Goal: Task Accomplishment & Management: Manage account settings

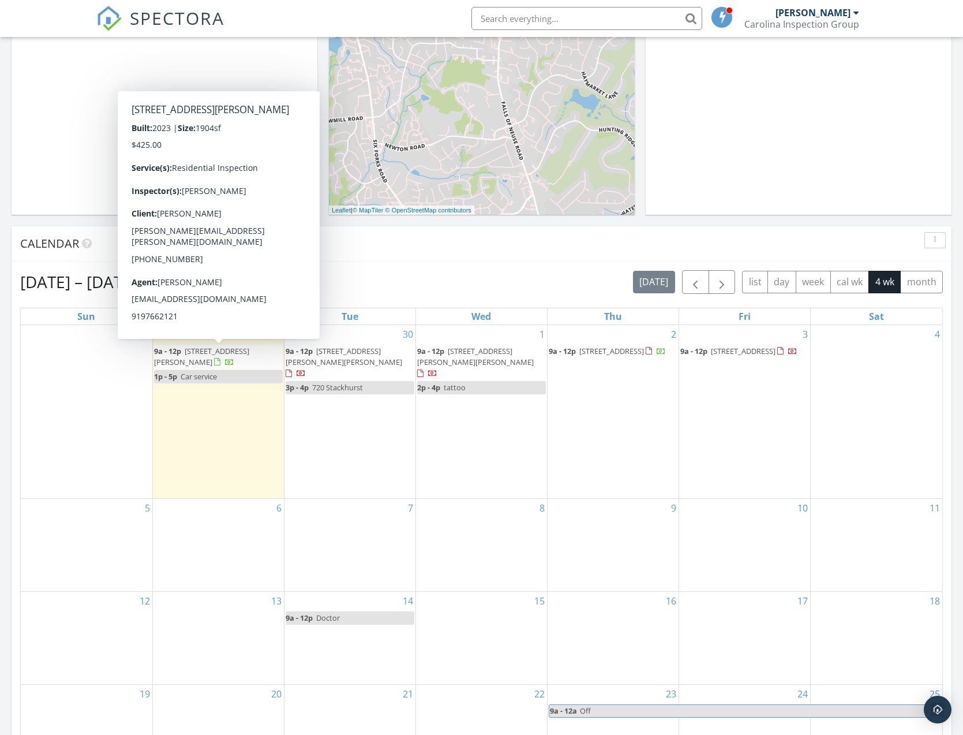
scroll to position [1051, 964]
click at [447, 265] on div "[DATE] – [DATE] [DATE] list day week cal wk 4 wk month Sun Mon Tue Wed Thu Fri …" at bounding box center [482, 523] width 940 height 525
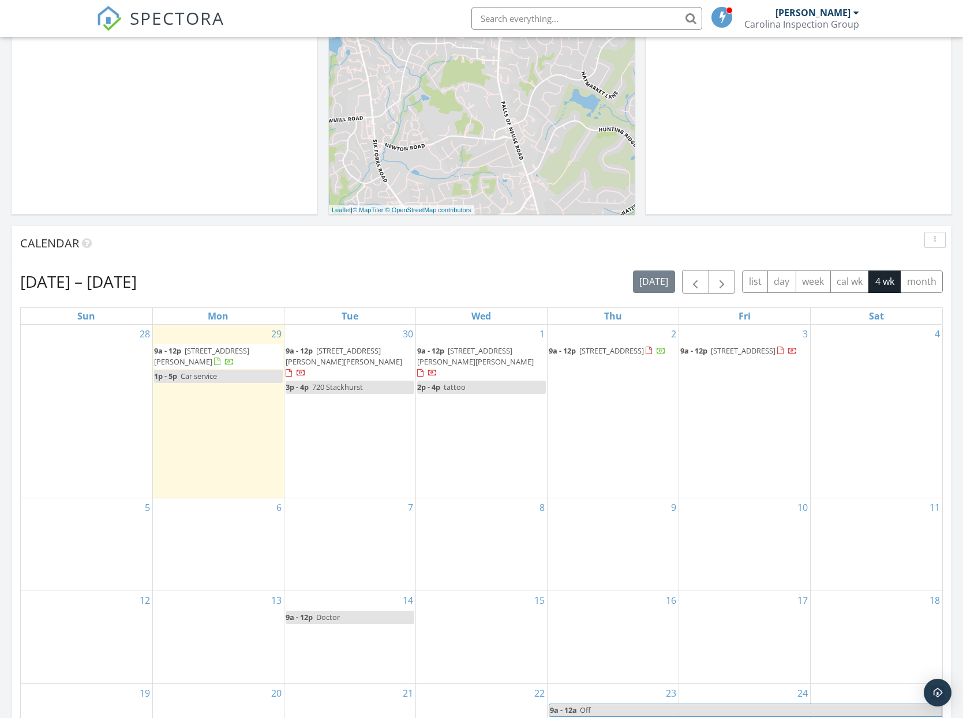
click at [309, 357] on span "[STREET_ADDRESS][PERSON_NAME][PERSON_NAME]" at bounding box center [344, 356] width 117 height 21
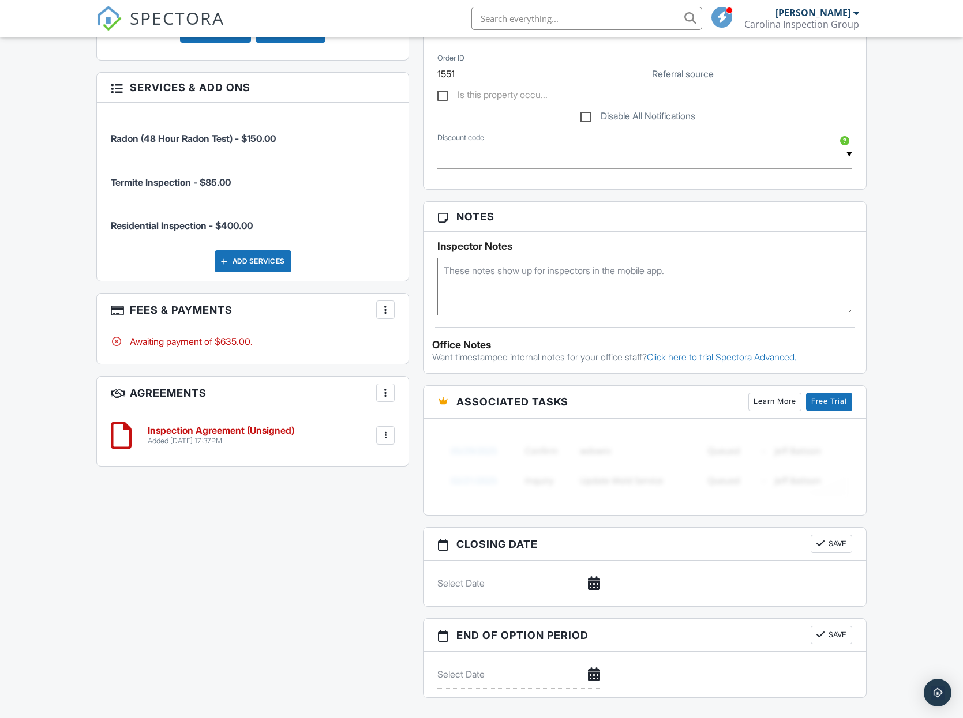
scroll to position [789, 0]
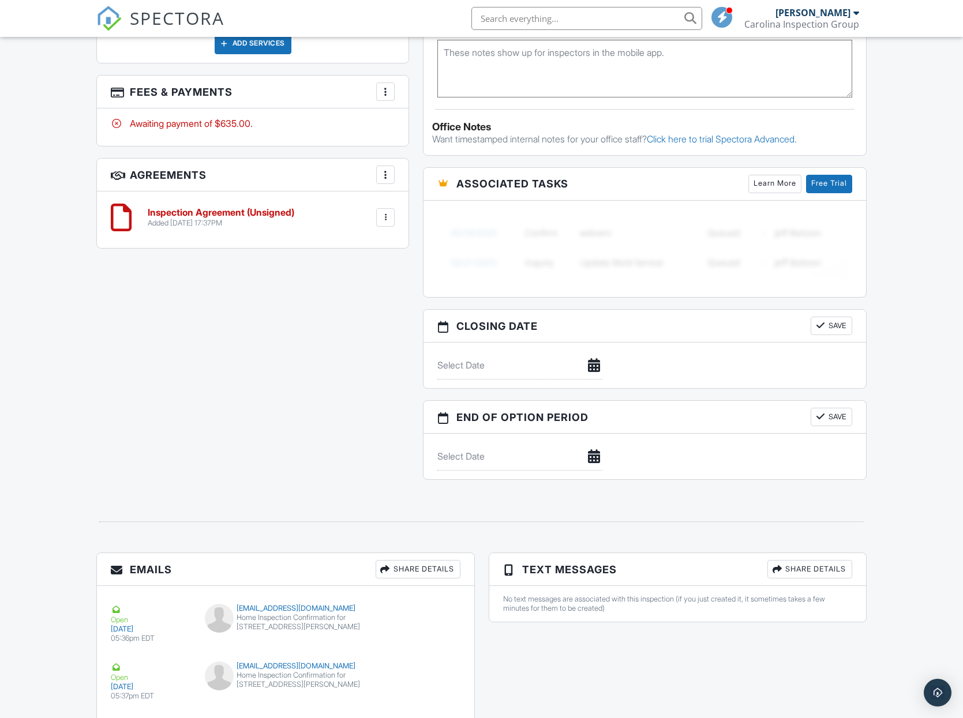
click at [798, 572] on div "Share Details" at bounding box center [809, 569] width 85 height 18
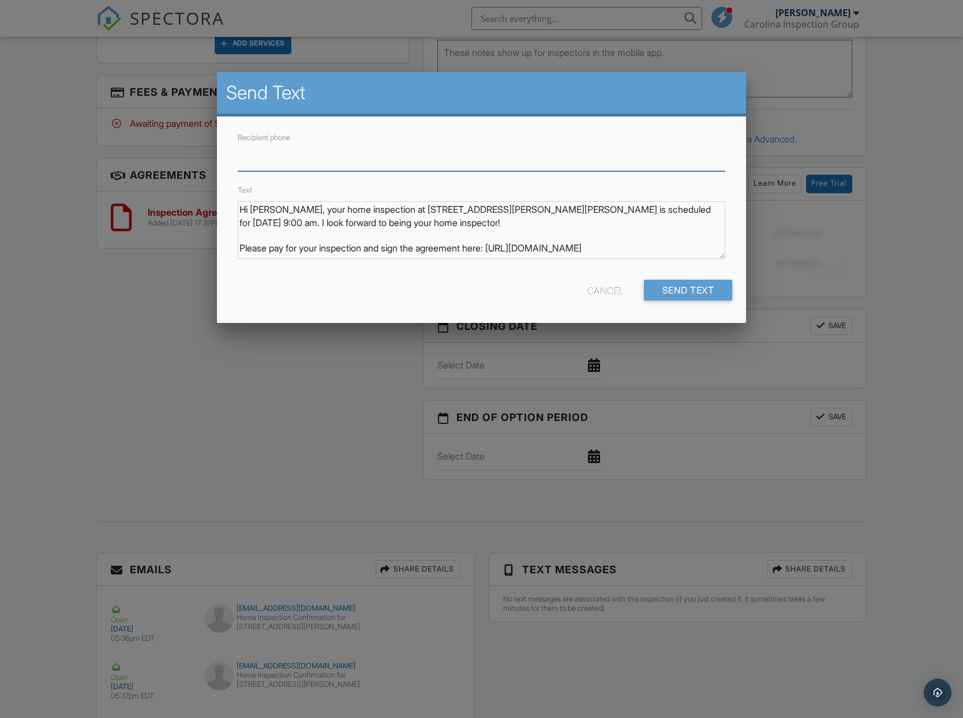
click at [262, 167] on input "Recipient phone" at bounding box center [482, 157] width 488 height 28
paste input "tel:919-622-5149"
drag, startPoint x: 250, startPoint y: 155, endPoint x: 215, endPoint y: 155, distance: 34.6
click at [215, 155] on body "SPECTORA Travis Stephens Carolina Inspection Group Role: Inspector Change Role …" at bounding box center [481, 15] width 963 height 1608
drag, startPoint x: 256, startPoint y: 156, endPoint x: 262, endPoint y: 157, distance: 5.9
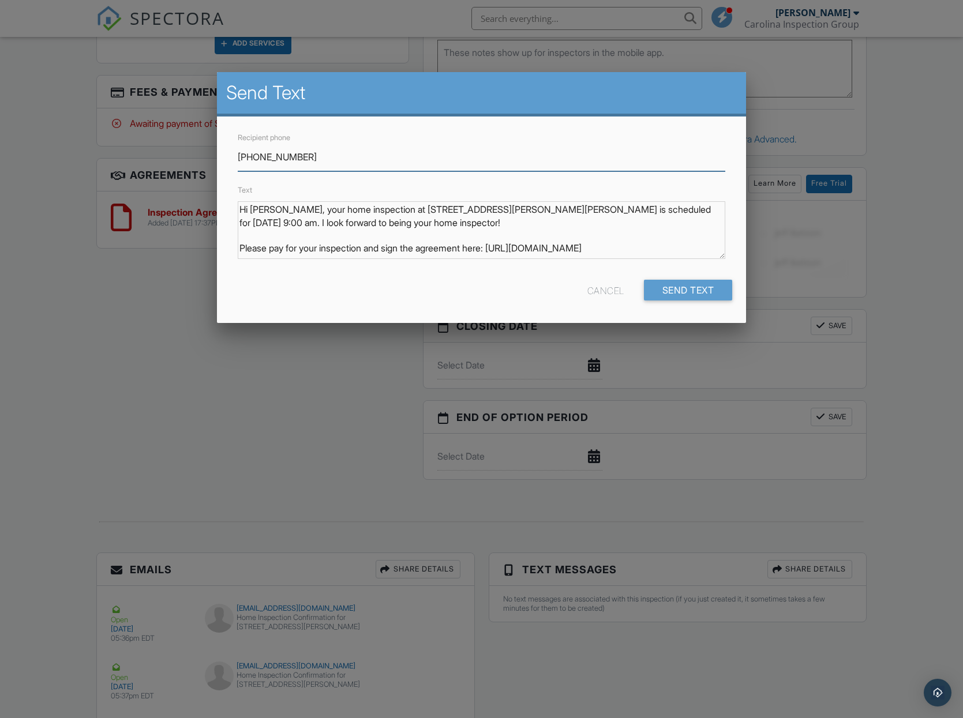
click at [256, 156] on input "[PHONE_NUMBER]" at bounding box center [482, 157] width 488 height 28
drag, startPoint x: 275, startPoint y: 155, endPoint x: 284, endPoint y: 159, distance: 10.4
click at [275, 155] on input "919622-5149" at bounding box center [482, 157] width 488 height 28
type input "9196225149"
click at [666, 288] on input "Send Text" at bounding box center [688, 290] width 89 height 21
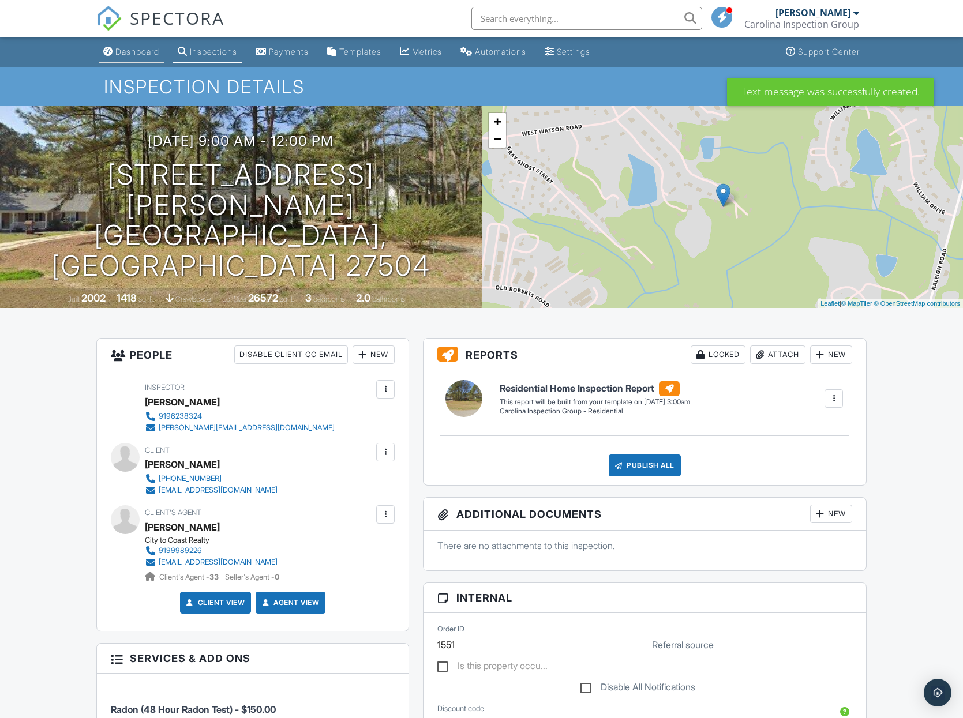
click at [122, 50] on div "Dashboard" at bounding box center [137, 52] width 44 height 10
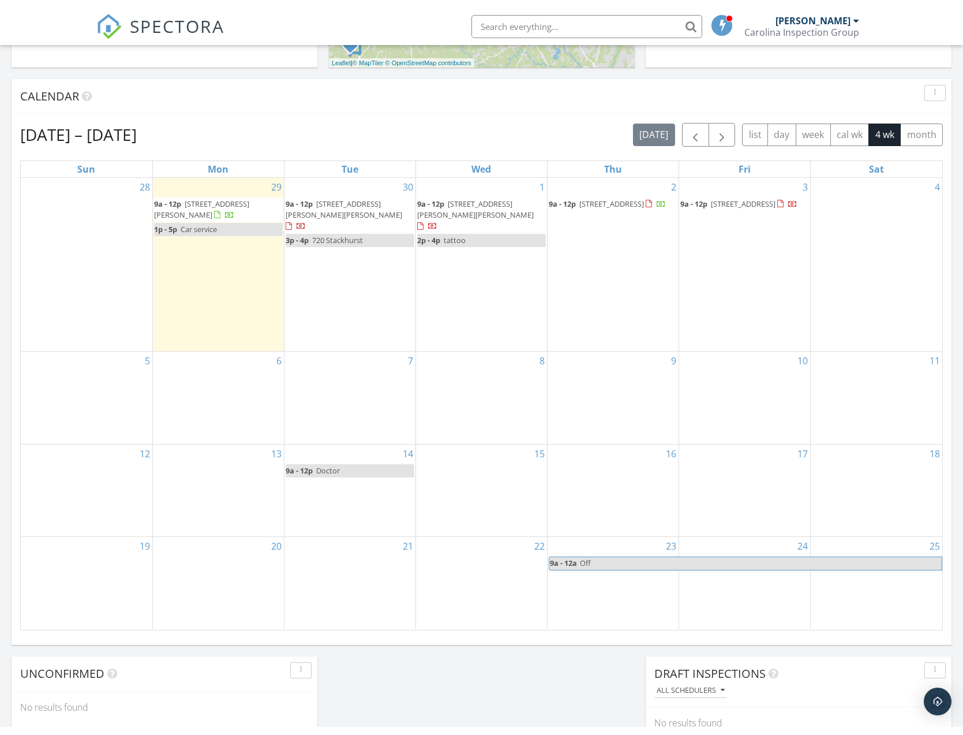
scroll to position [446, 0]
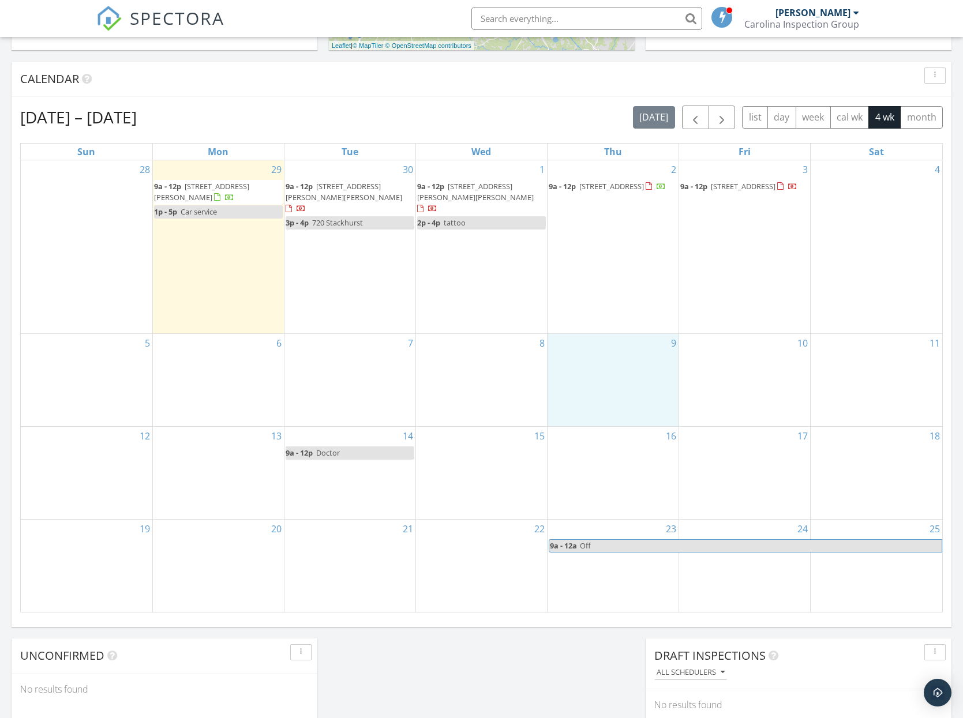
click at [618, 344] on div "9" at bounding box center [613, 380] width 131 height 92
click at [616, 312] on link "Event" at bounding box center [612, 314] width 59 height 18
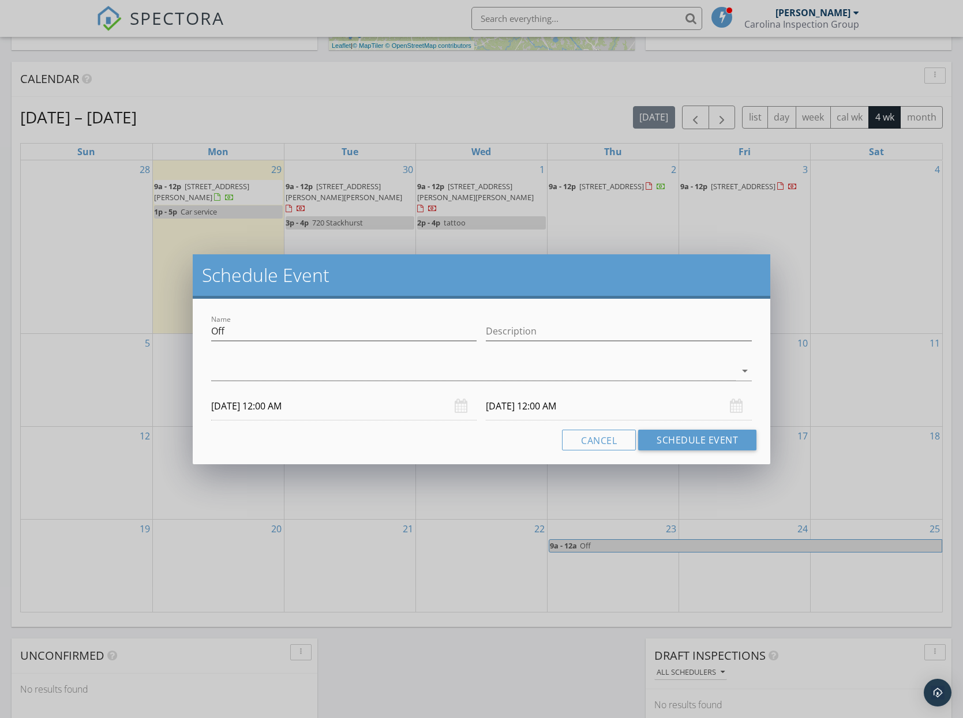
click at [309, 387] on div at bounding box center [481, 388] width 541 height 7
click at [305, 378] on div at bounding box center [473, 371] width 525 height 19
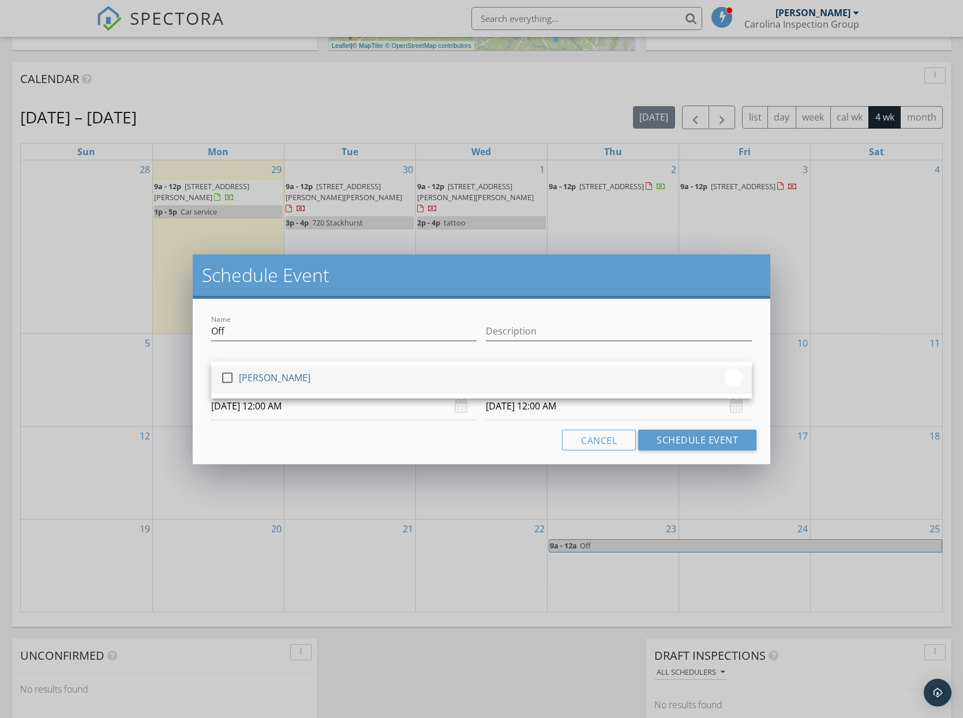
click at [299, 382] on div "[PERSON_NAME]" at bounding box center [275, 378] width 72 height 18
click at [230, 333] on input "Off" at bounding box center [344, 331] width 266 height 19
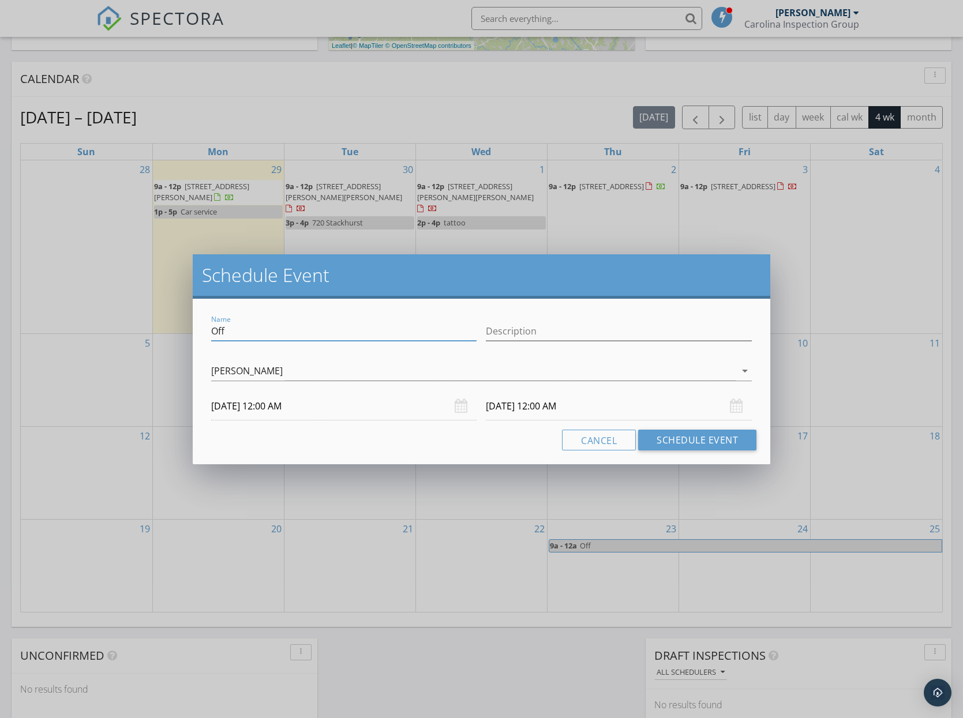
click at [228, 331] on input "Off" at bounding box center [344, 331] width 266 height 19
click at [269, 406] on input "10/09/2025 12:00 AM" at bounding box center [344, 406] width 266 height 28
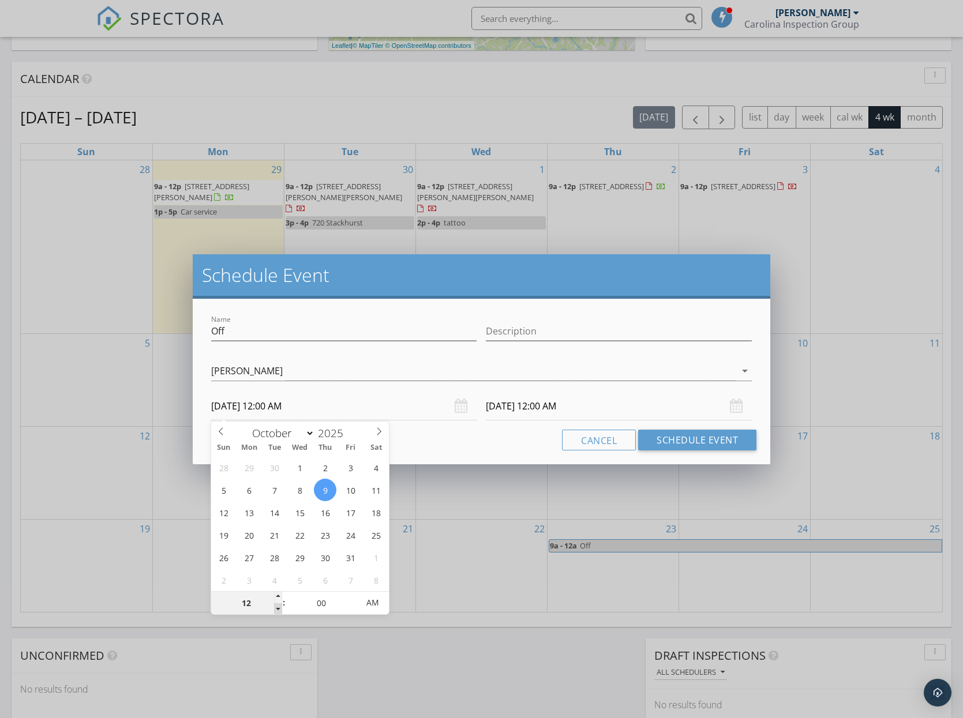
type input "11"
type input "10/09/2025 11:00 PM"
click at [279, 609] on span at bounding box center [278, 610] width 8 height 12
type input "10"
type input "10/09/2025 10:00 PM"
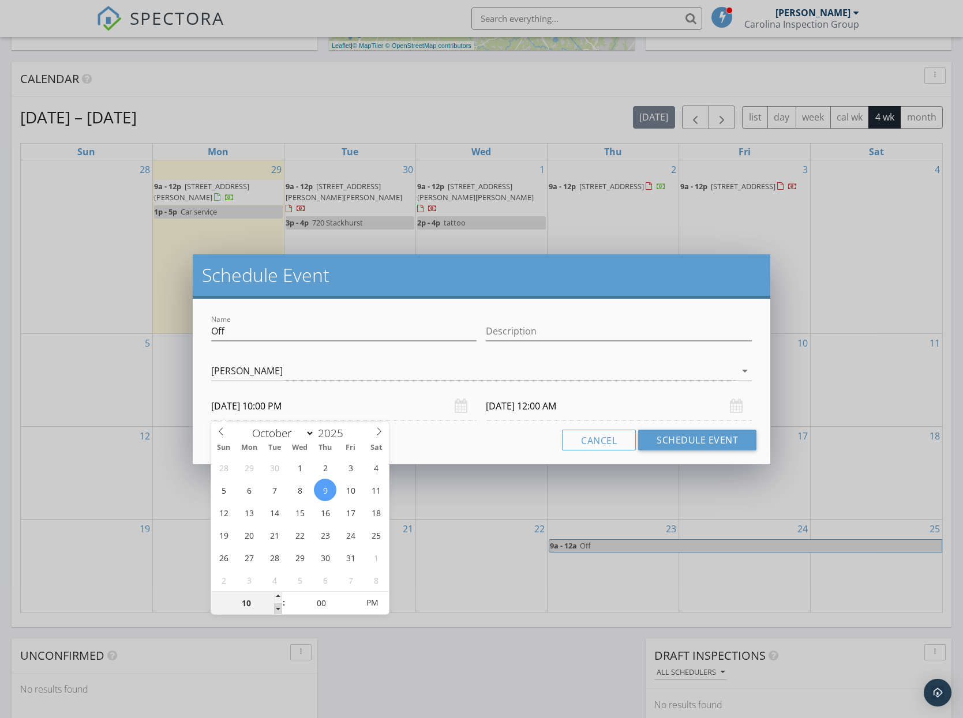
click at [279, 609] on span at bounding box center [278, 610] width 8 height 12
type input "09"
type input "10/09/2025 9:00 PM"
click at [279, 609] on span at bounding box center [278, 610] width 8 height 12
type input "09"
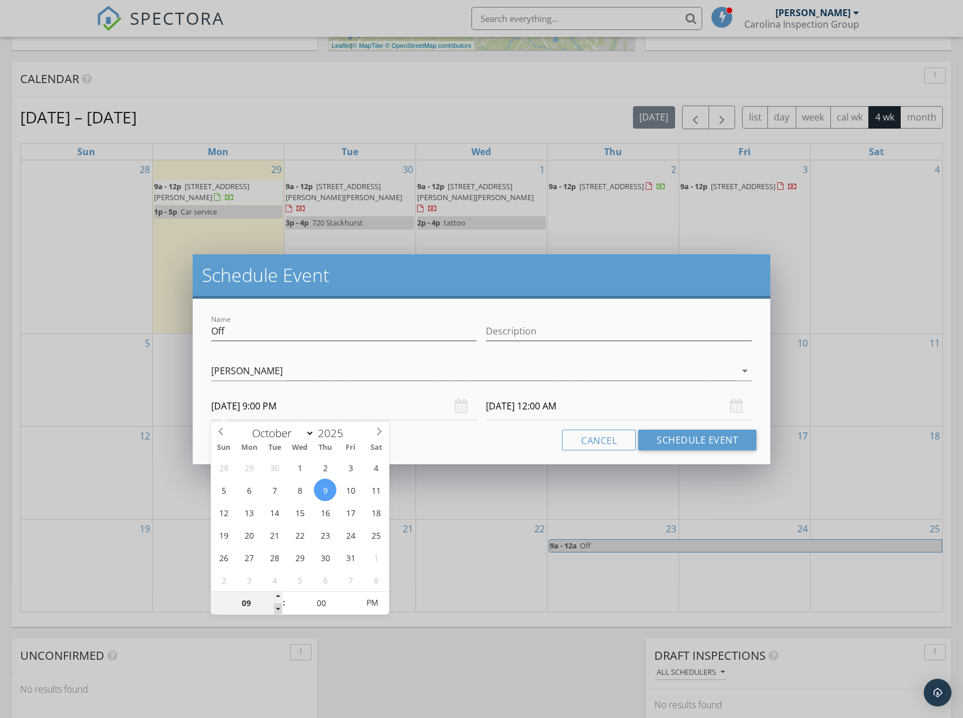
type input "10/10/2025 9:00 PM"
type input "10/09/2025 9:00 AM"
click at [562, 409] on input "10/10/2025 9:00 AM" at bounding box center [619, 406] width 266 height 28
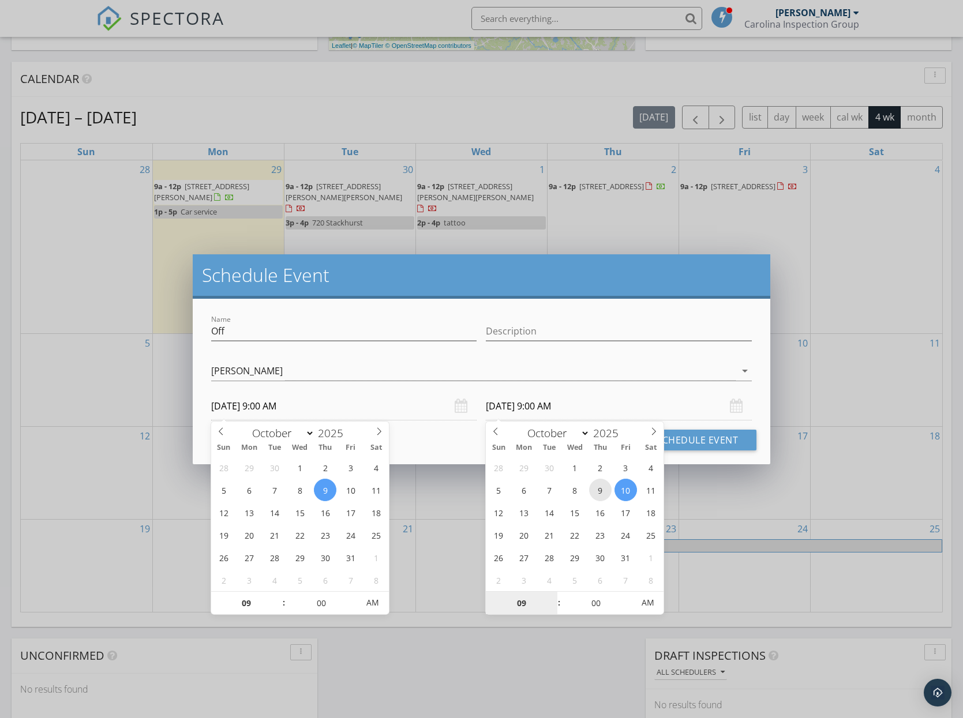
type input "10/09/2025 9:00 AM"
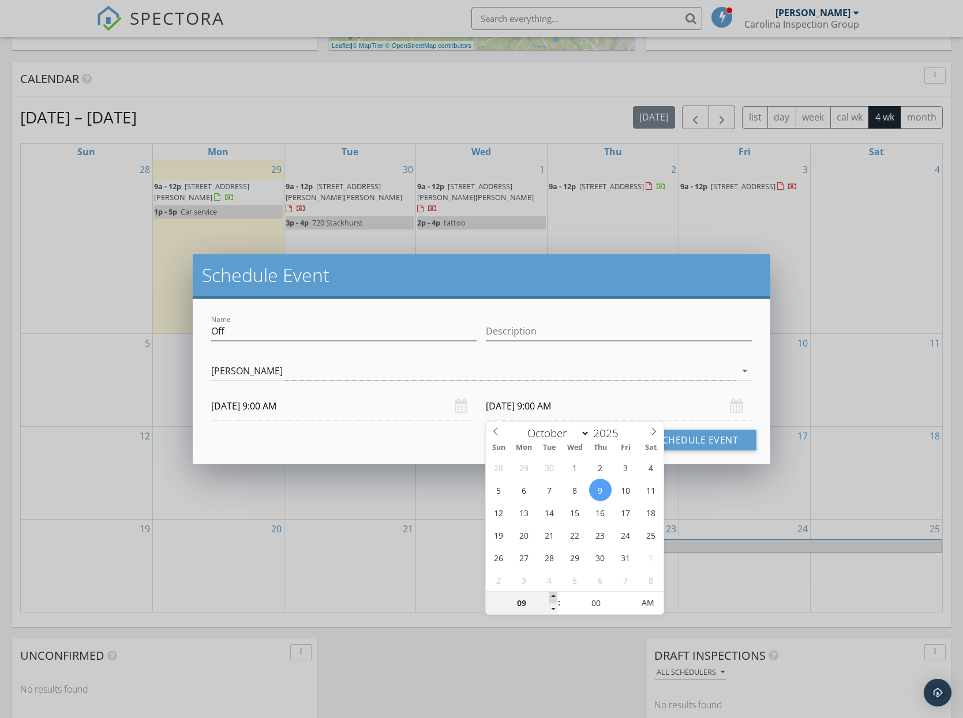
type input "10"
type input "10/09/2025 10:00 AM"
click at [552, 595] on span at bounding box center [553, 598] width 8 height 12
type input "11"
type input "10/09/2025 11:00 AM"
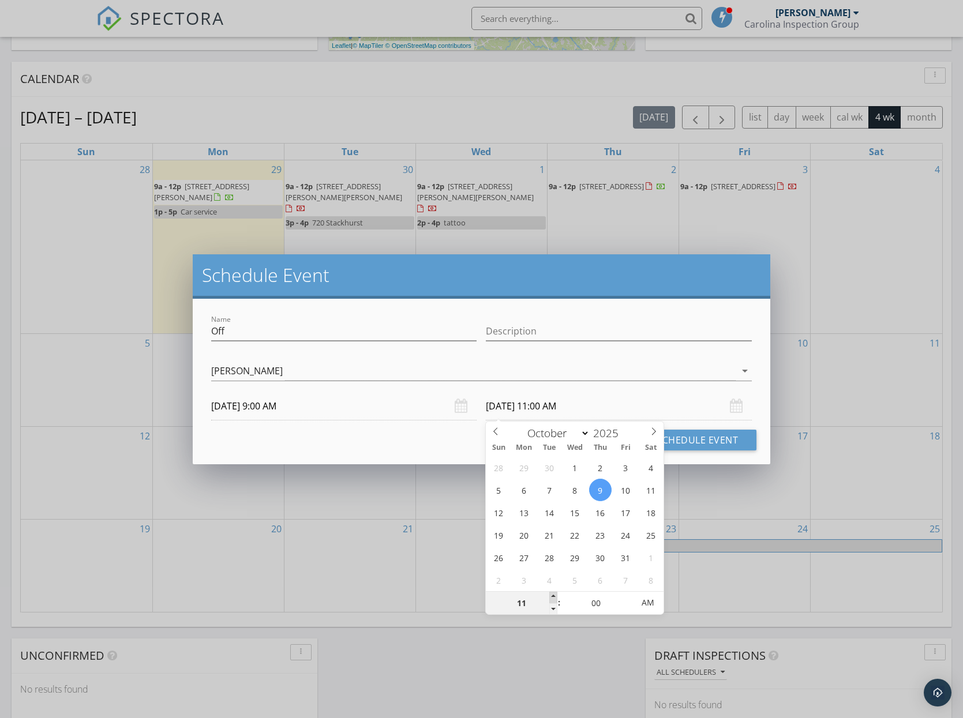
click at [552, 595] on span at bounding box center [553, 598] width 8 height 12
type input "12"
type input "10/09/2025 12:00 PM"
click at [552, 595] on span at bounding box center [553, 598] width 8 height 12
type input "01"
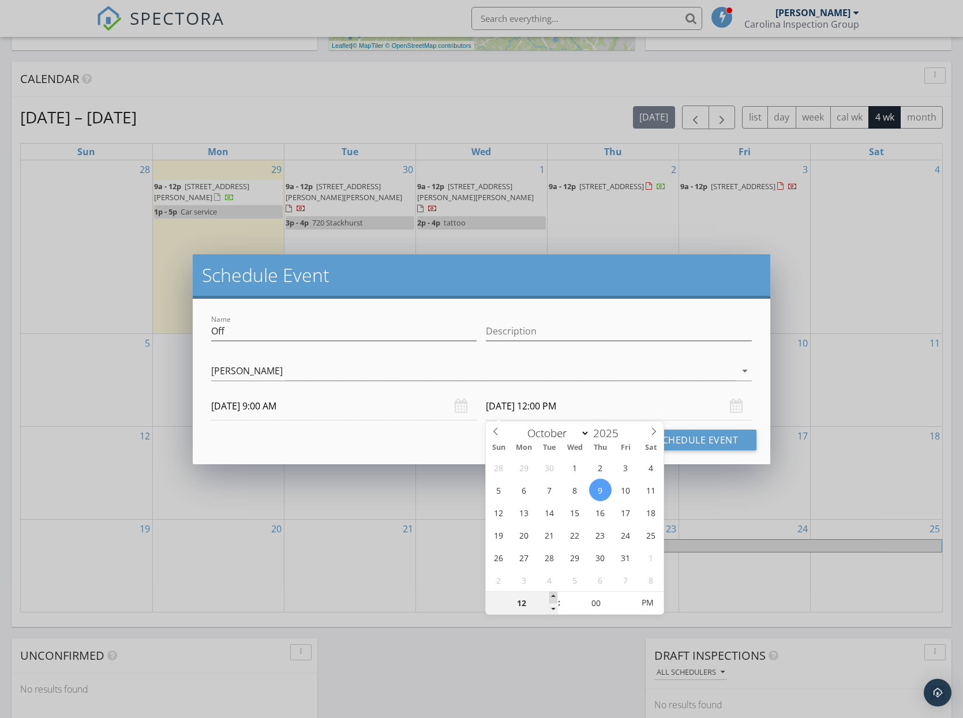
type input "10/09/2025 1:00 PM"
click at [552, 595] on span at bounding box center [553, 598] width 8 height 12
drag, startPoint x: 269, startPoint y: 321, endPoint x: 139, endPoint y: 333, distance: 130.3
click at [139, 333] on div "Schedule Event Name Off Description check_box Travis Stephens Travis Stephens a…" at bounding box center [481, 359] width 963 height 718
click at [230, 331] on input "Off" at bounding box center [344, 331] width 266 height 19
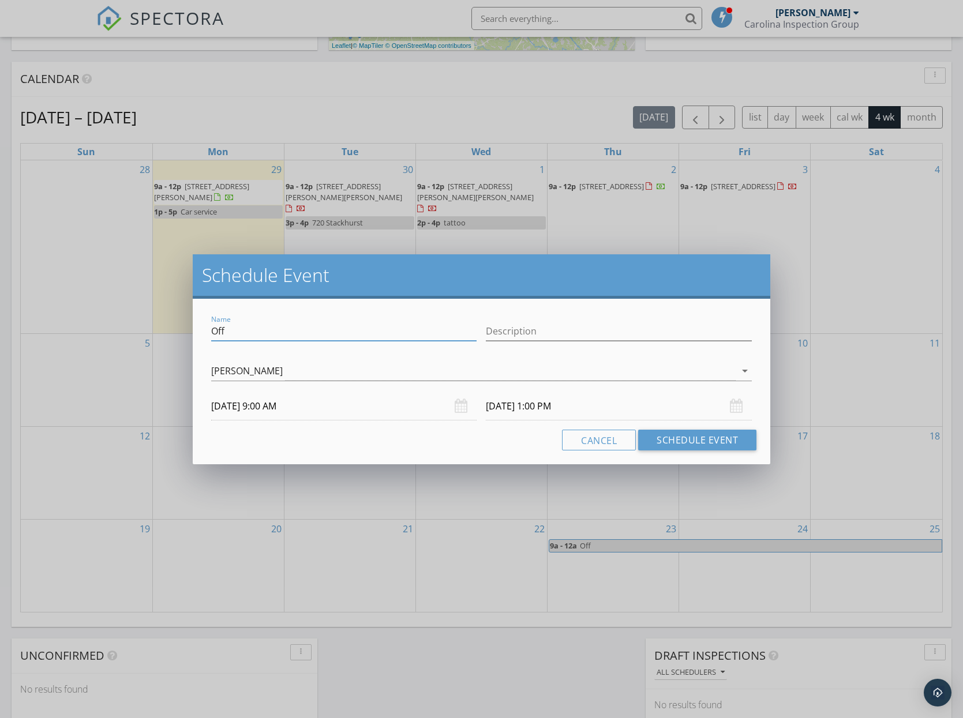
drag, startPoint x: 231, startPoint y: 331, endPoint x: 178, endPoint y: 332, distance: 52.5
click at [178, 332] on div "Schedule Event Name Off Description check_box Travis Stephens Travis Stephens a…" at bounding box center [481, 359] width 963 height 718
type input "image scan"
click at [653, 437] on button "Schedule Event" at bounding box center [697, 440] width 118 height 21
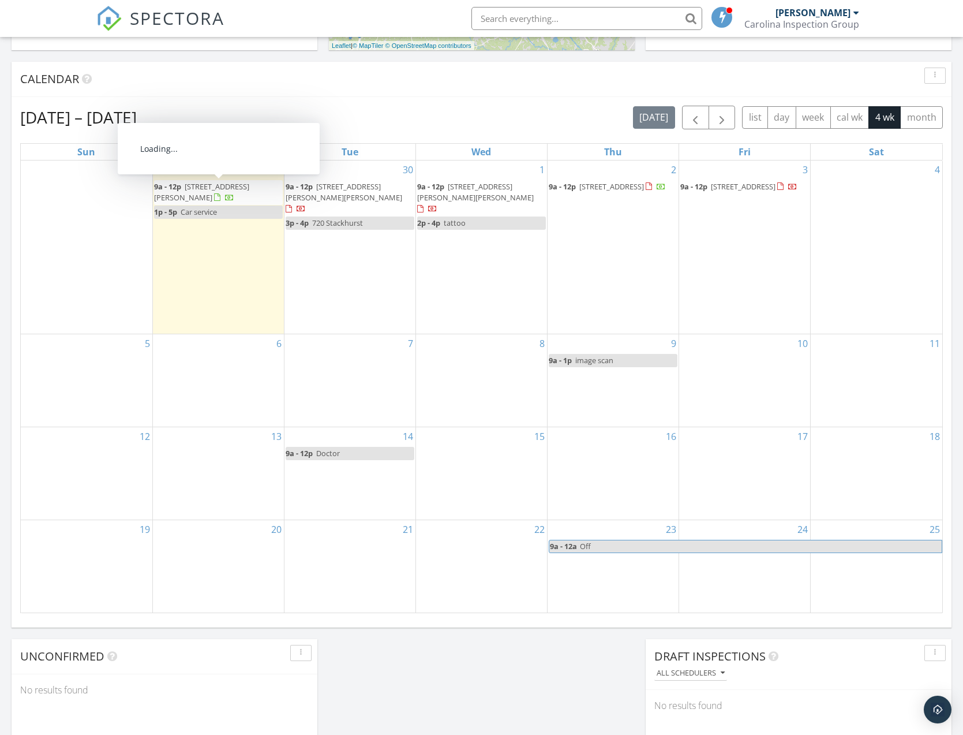
click at [226, 186] on span "[STREET_ADDRESS][PERSON_NAME]" at bounding box center [201, 191] width 95 height 21
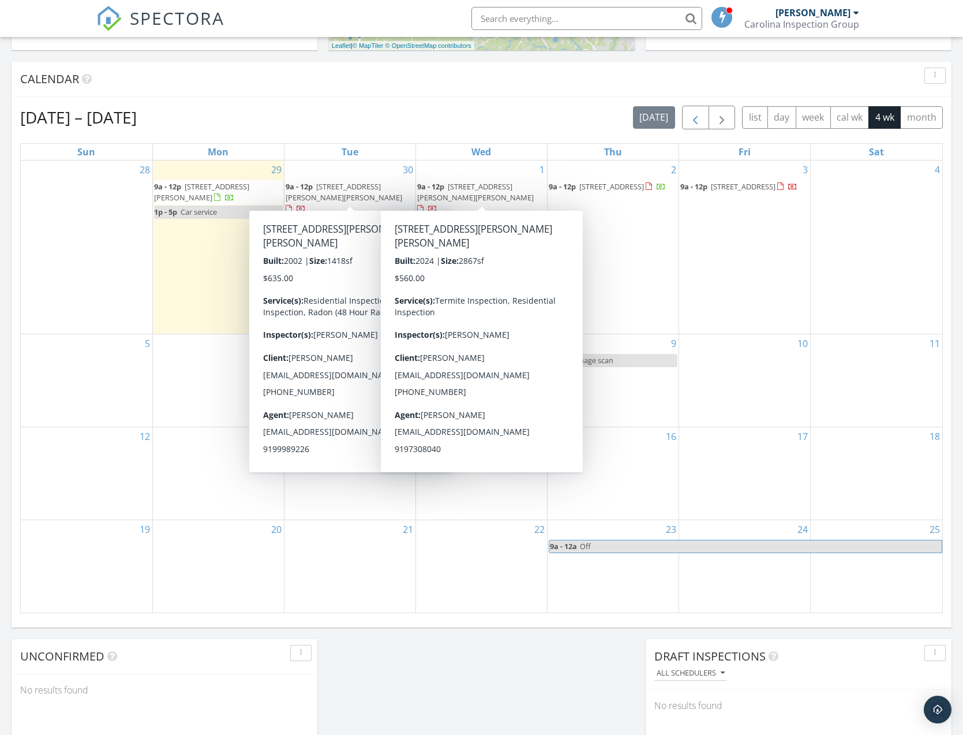
click at [691, 121] on span "button" at bounding box center [695, 118] width 14 height 14
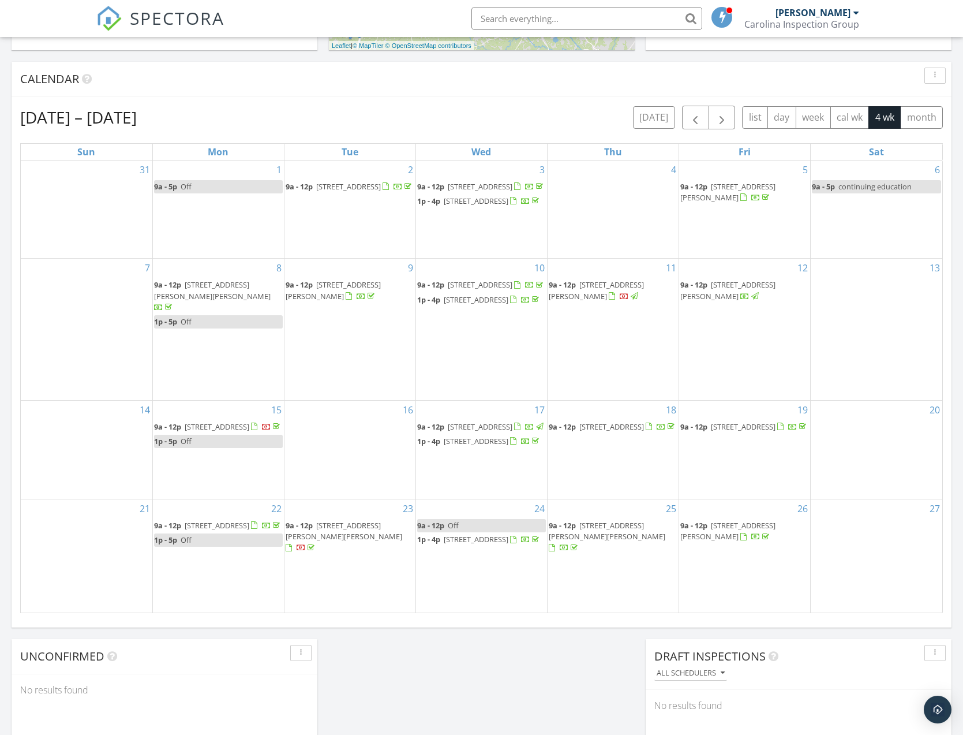
click at [741, 533] on span "117 Poplar Dr , Clayton 27520" at bounding box center [727, 530] width 95 height 21
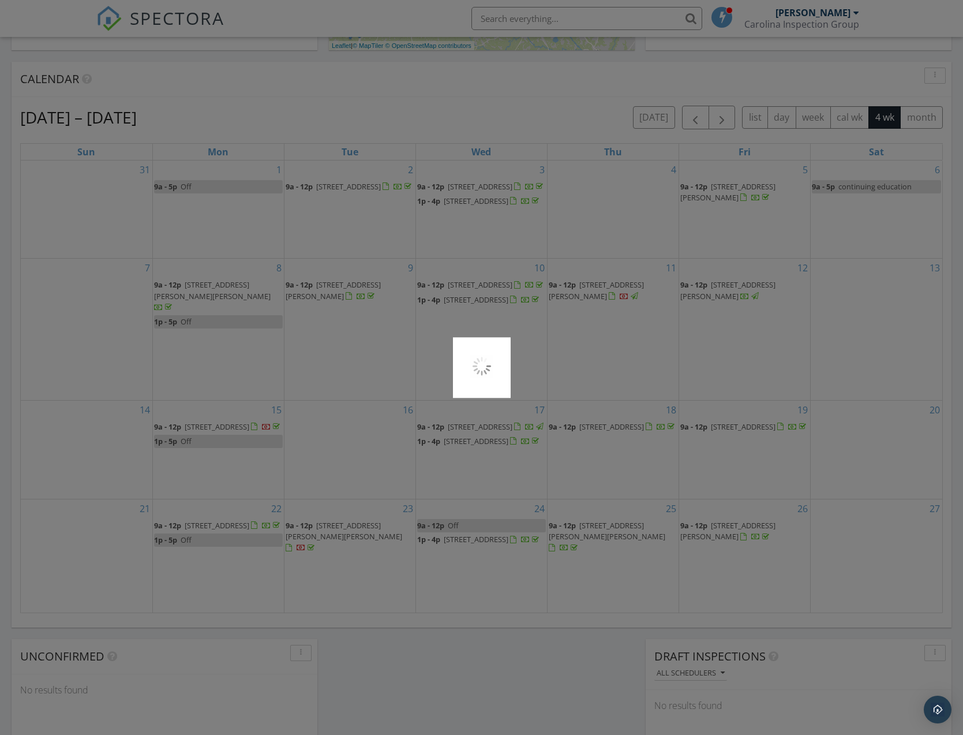
click at [741, 533] on div at bounding box center [481, 367] width 963 height 735
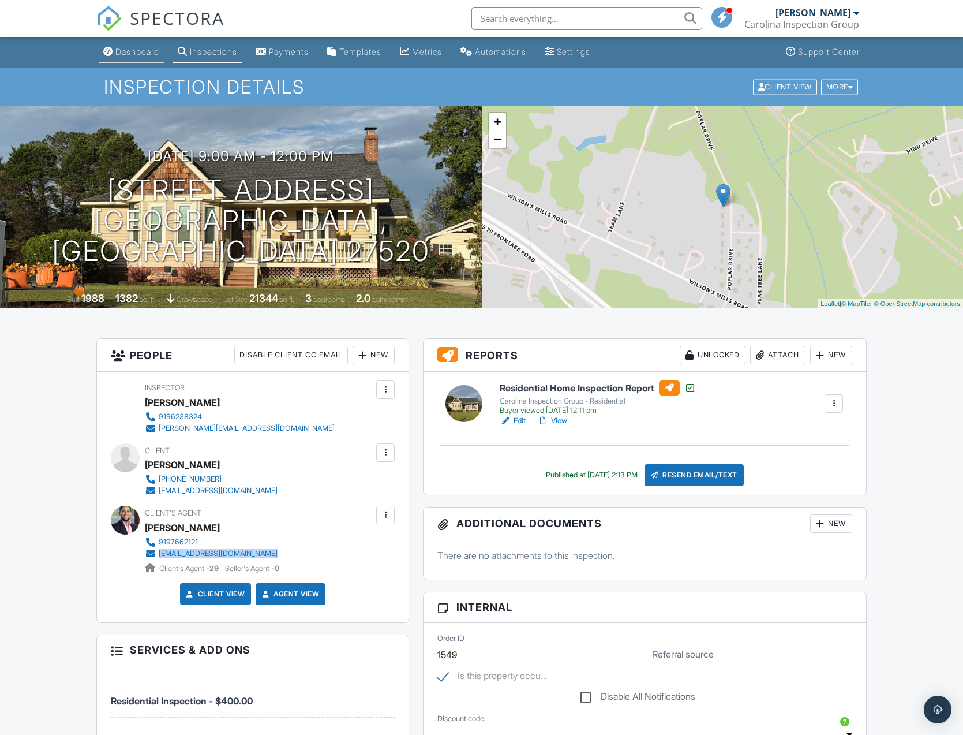
click at [135, 55] on div "Dashboard" at bounding box center [137, 52] width 44 height 10
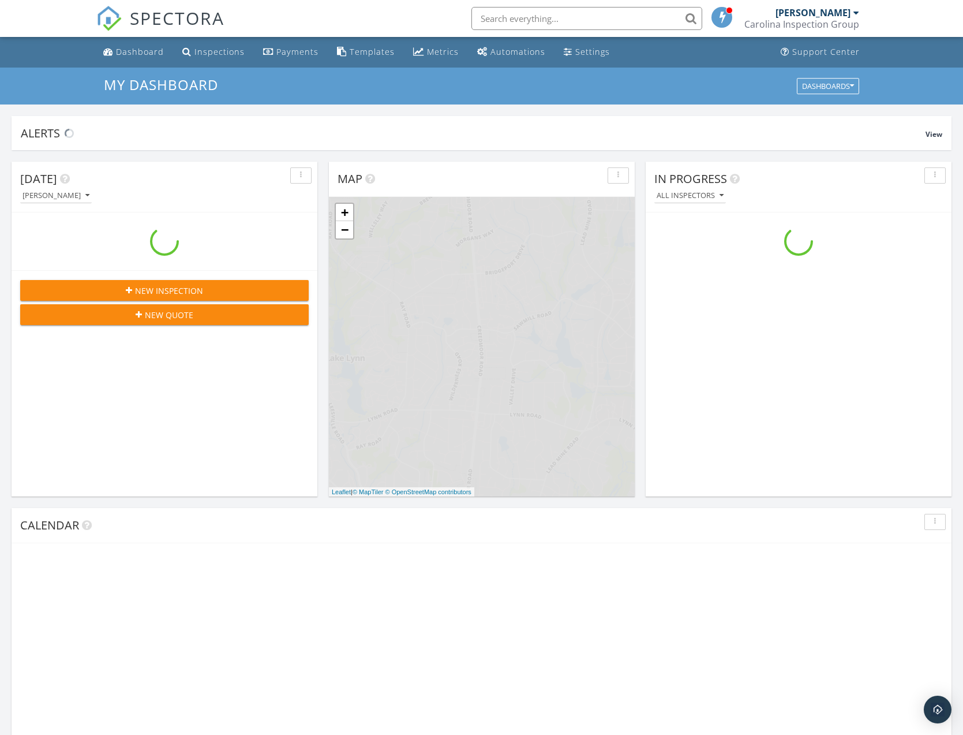
scroll to position [1051, 964]
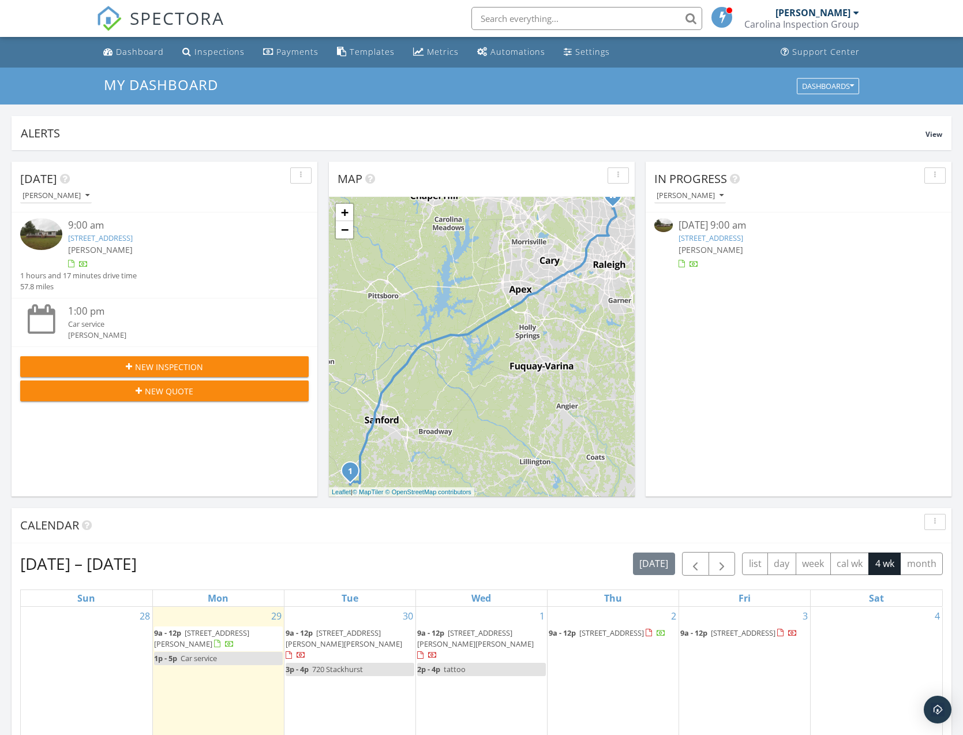
click at [55, 236] on img at bounding box center [41, 234] width 42 height 32
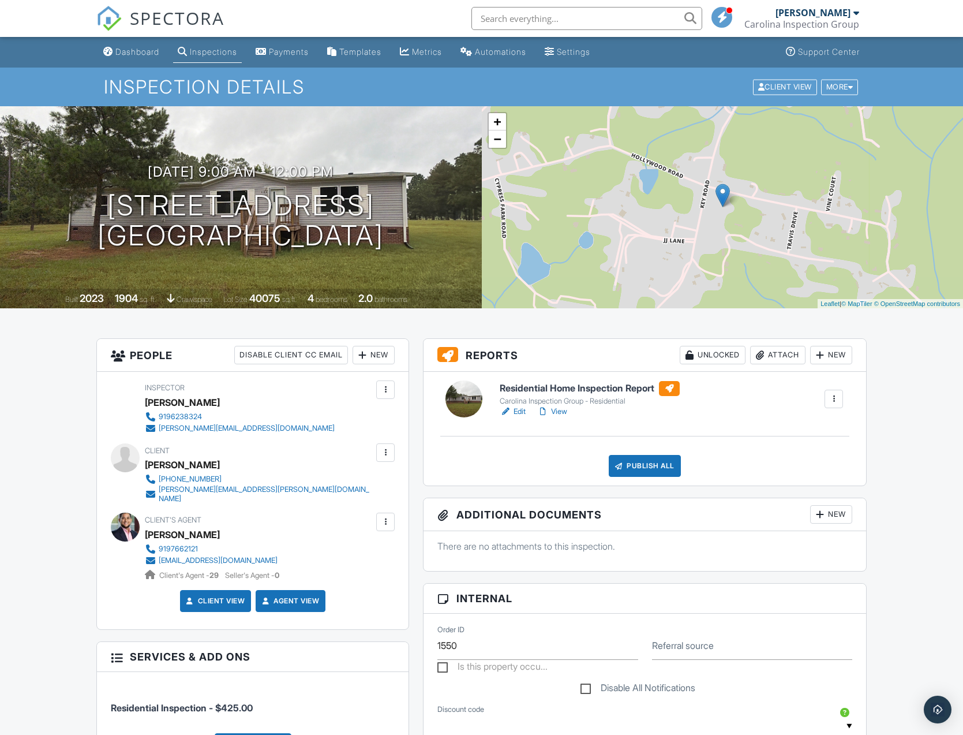
click at [567, 411] on link "View" at bounding box center [552, 412] width 30 height 12
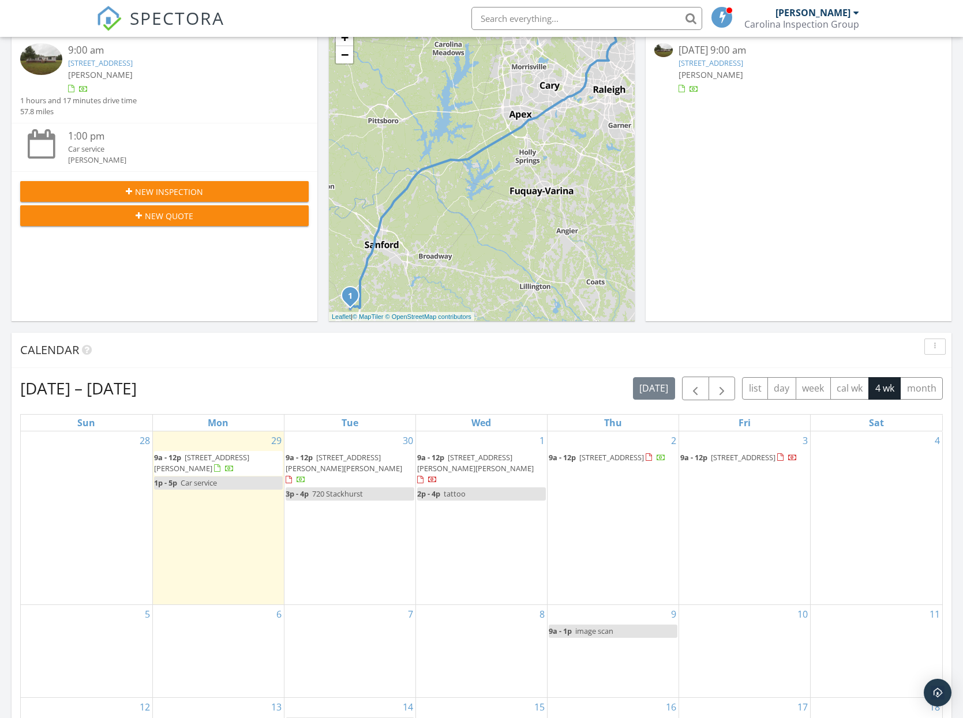
scroll to position [243, 0]
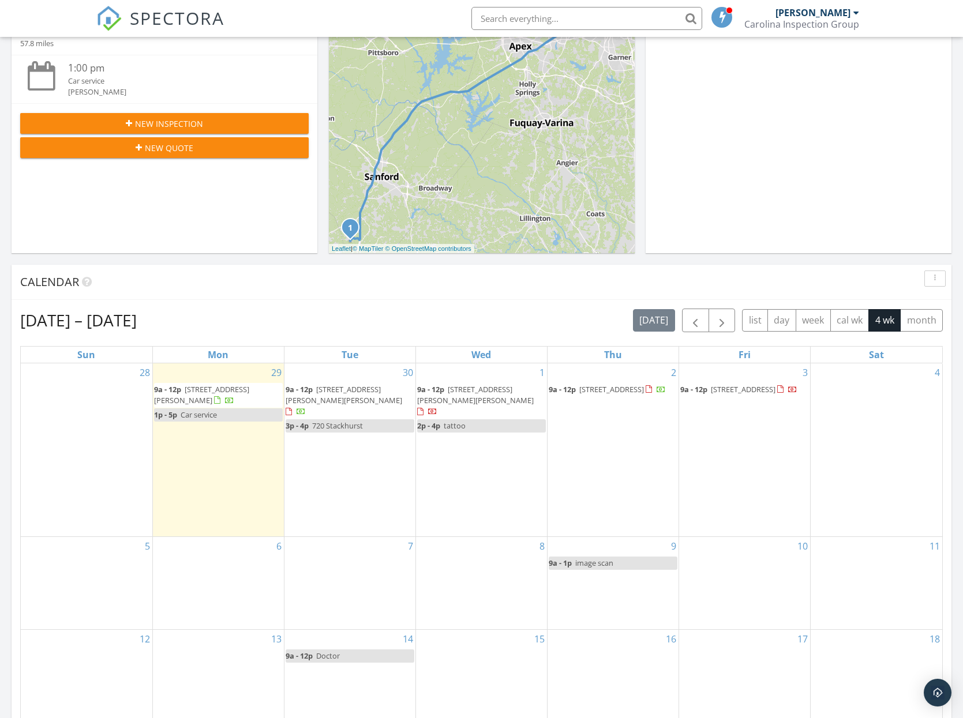
click at [361, 390] on span "296 Gordon Farm Dr, Benson 27504" at bounding box center [344, 394] width 117 height 21
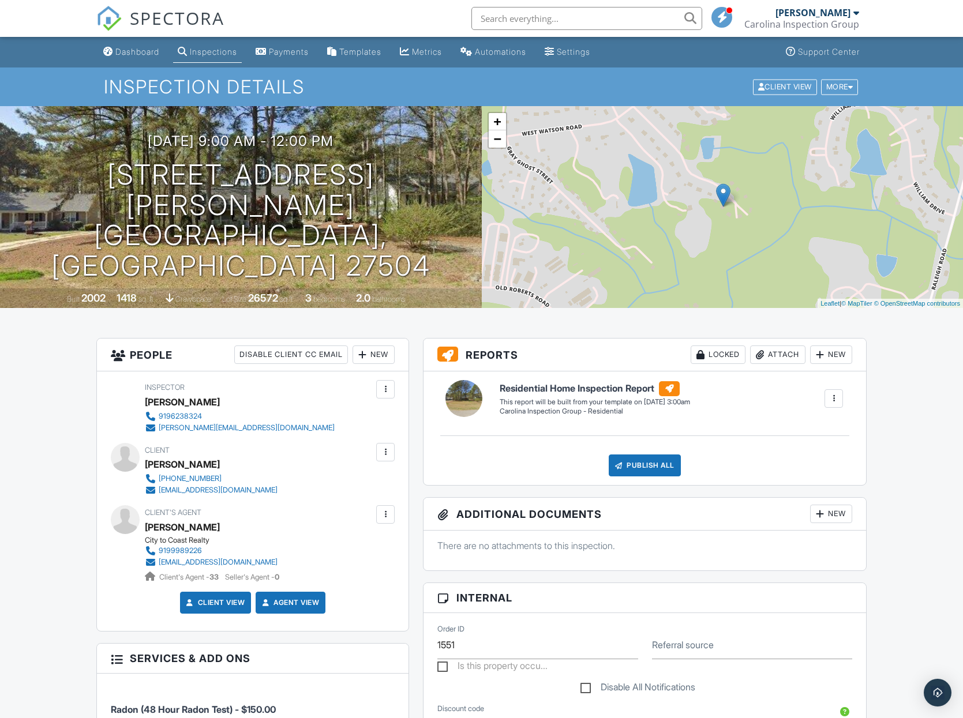
drag, startPoint x: 147, startPoint y: 462, endPoint x: 226, endPoint y: 465, distance: 79.1
click at [226, 465] on div "[PERSON_NAME]" at bounding box center [216, 464] width 142 height 17
copy div "[PERSON_NAME]"
click at [148, 48] on div "Dashboard" at bounding box center [137, 52] width 44 height 10
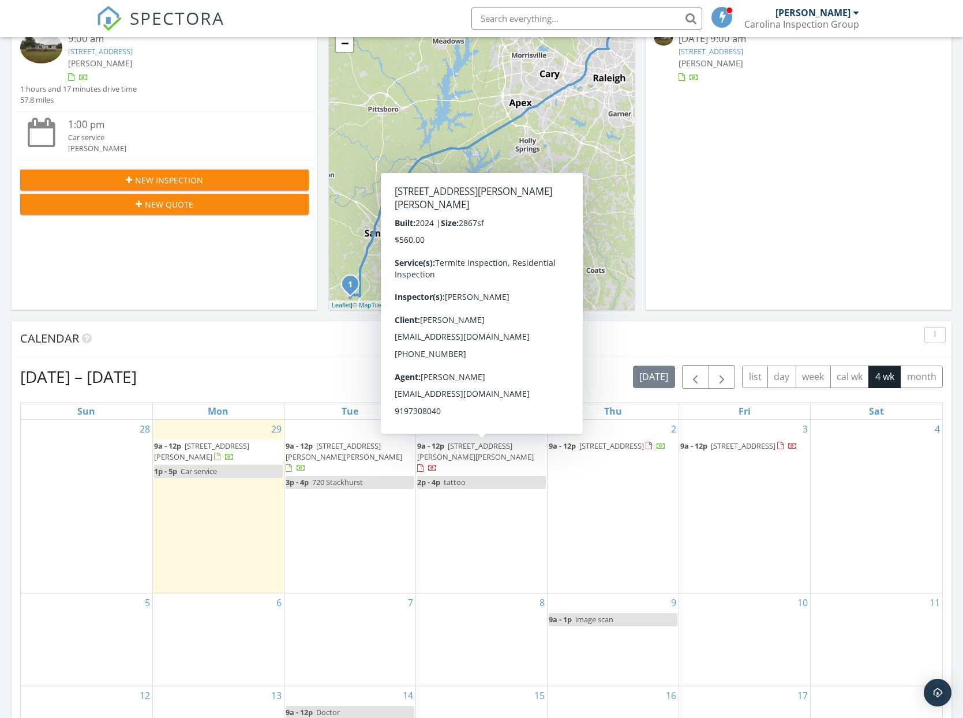
scroll to position [186, 1]
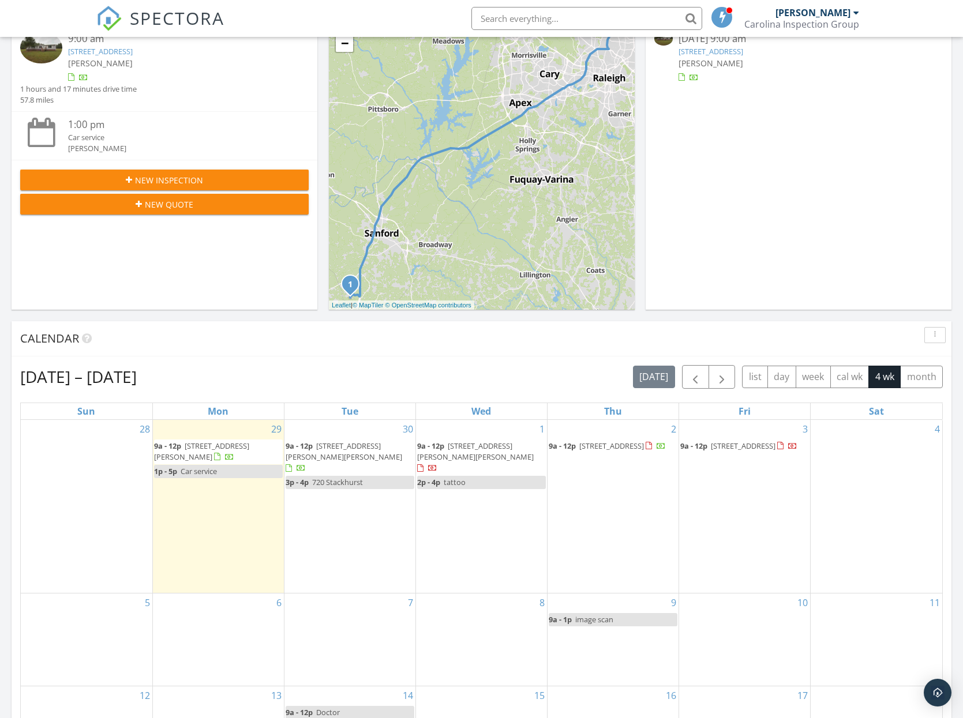
click at [512, 374] on div "[DATE] – [DATE] [DATE] list day week cal wk 4 wk month" at bounding box center [481, 377] width 923 height 24
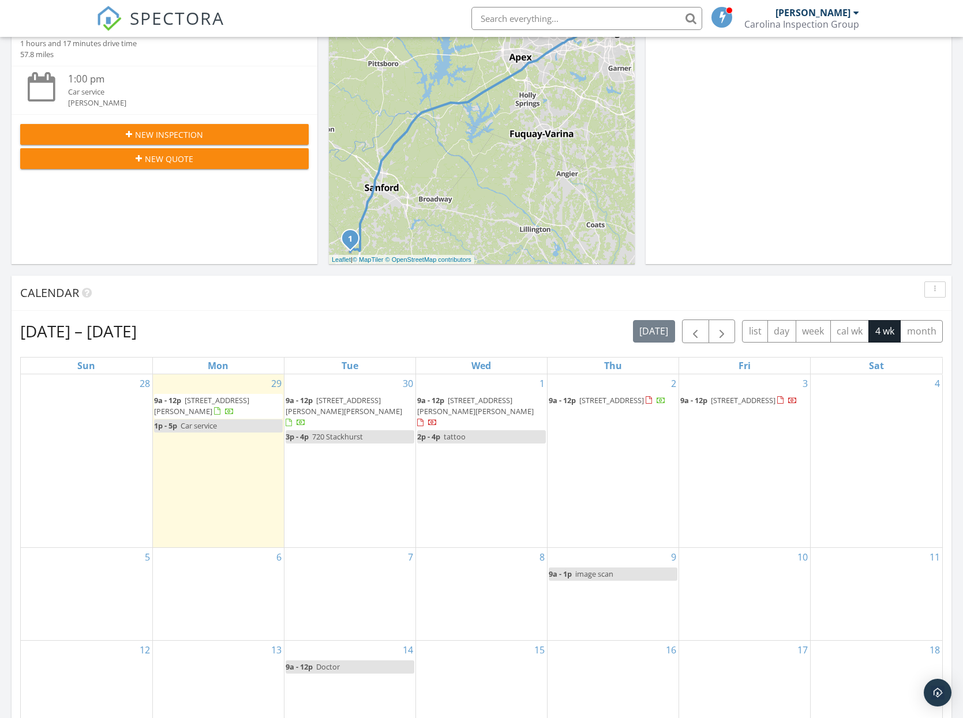
scroll to position [235, 0]
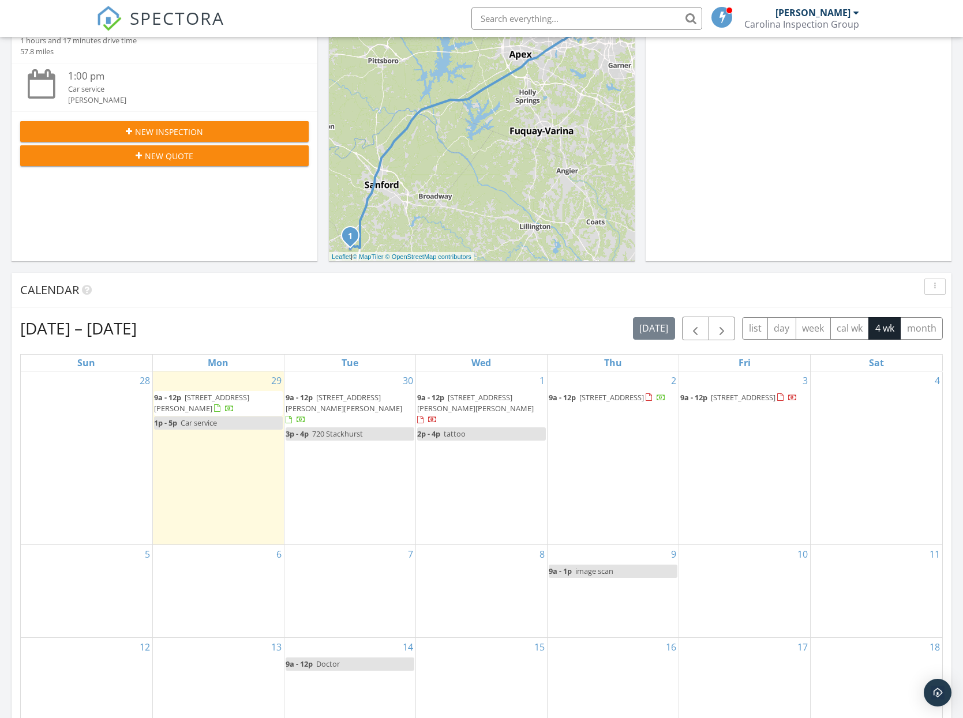
click at [317, 313] on div "[DATE] – [DATE] [DATE] list day week cal wk 4 wk month Sun Mon Tue Wed Thu Fri …" at bounding box center [482, 570] width 940 height 525
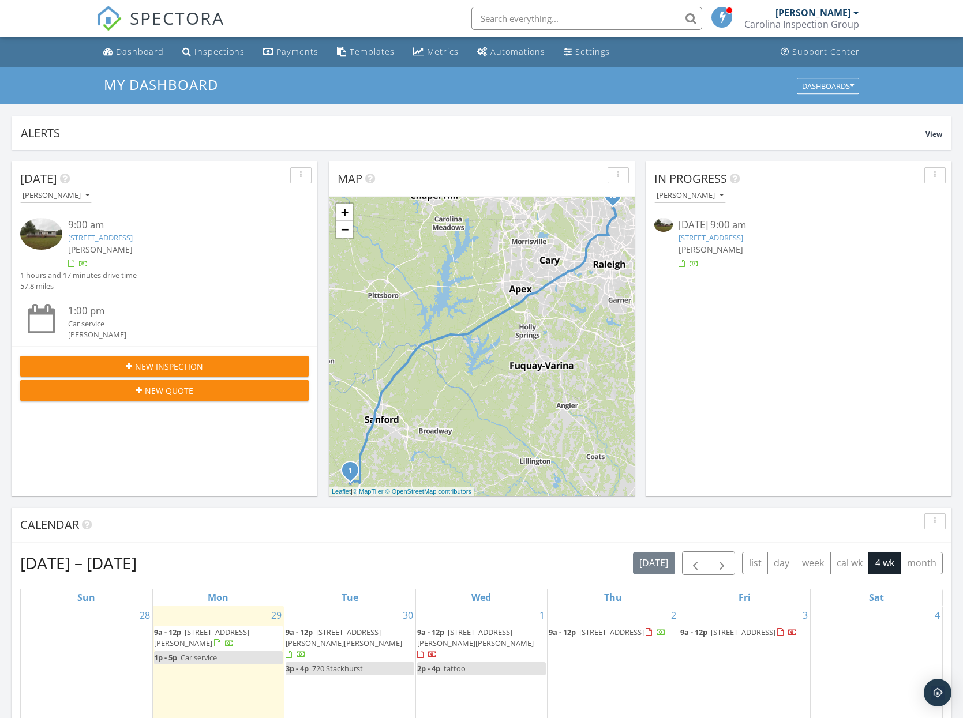
scroll to position [0, 0]
